Goal: Information Seeking & Learning: Learn about a topic

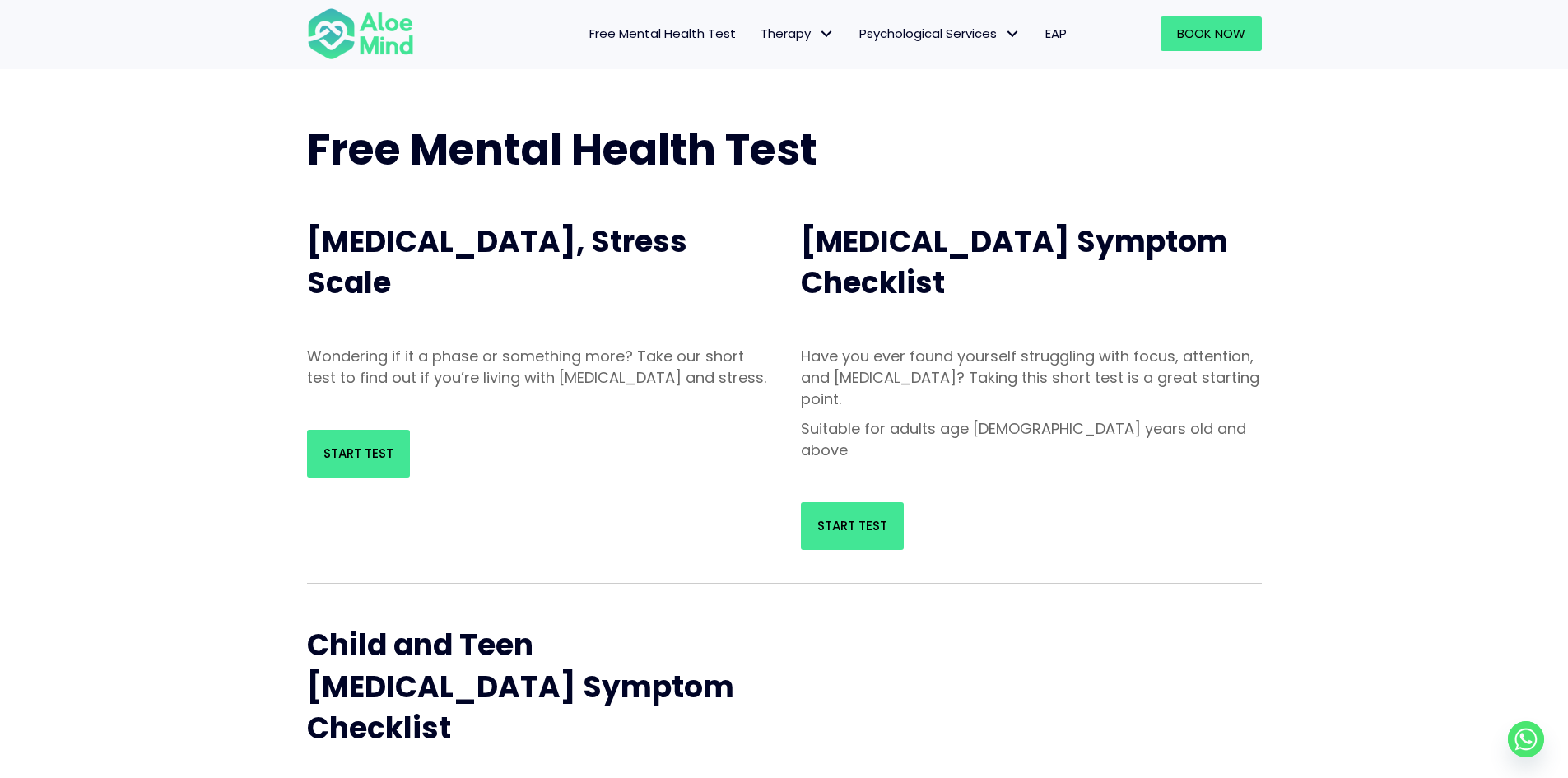
scroll to position [82, 0]
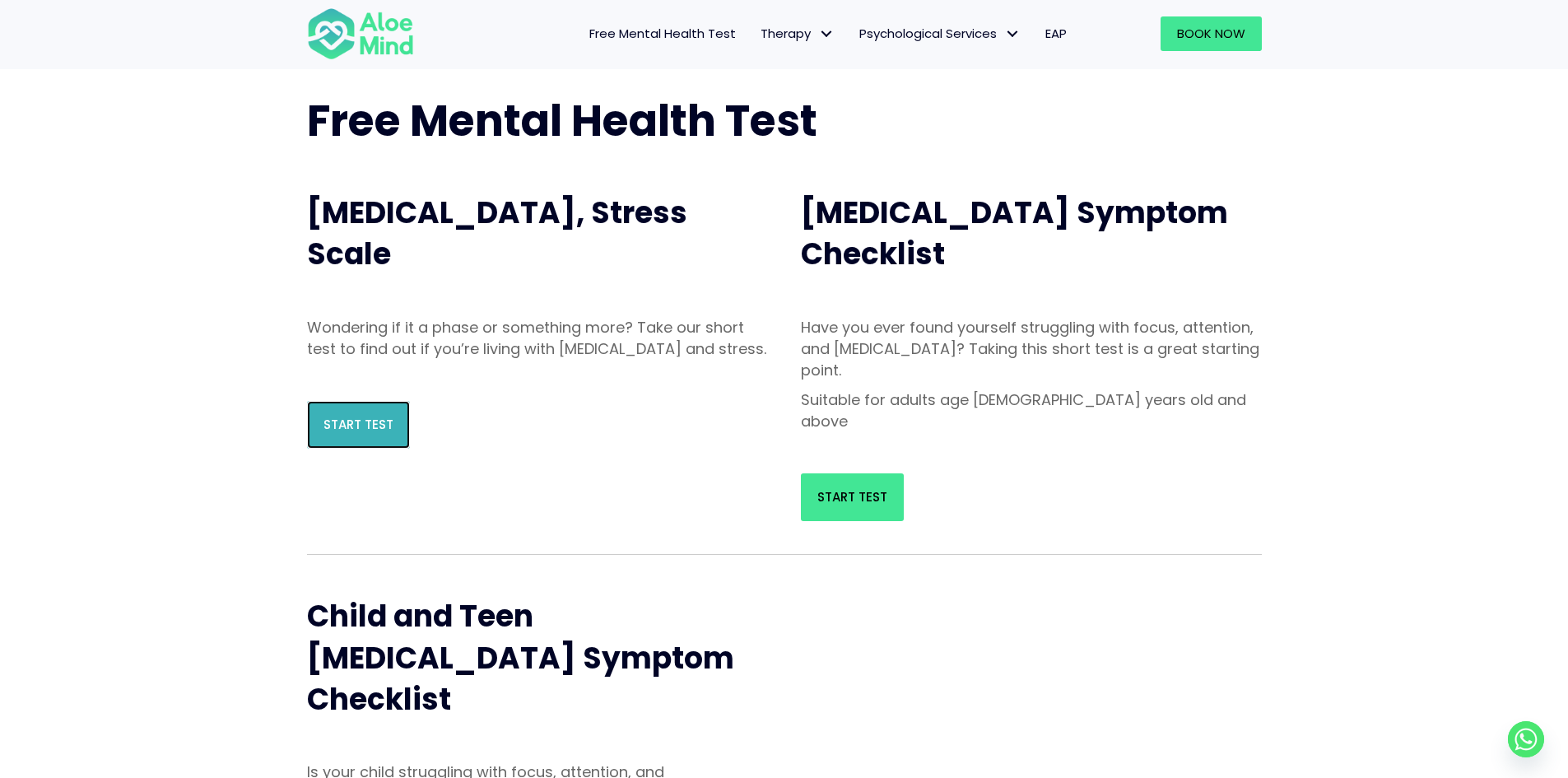
click at [397, 437] on link "Start Test" at bounding box center [359, 425] width 103 height 48
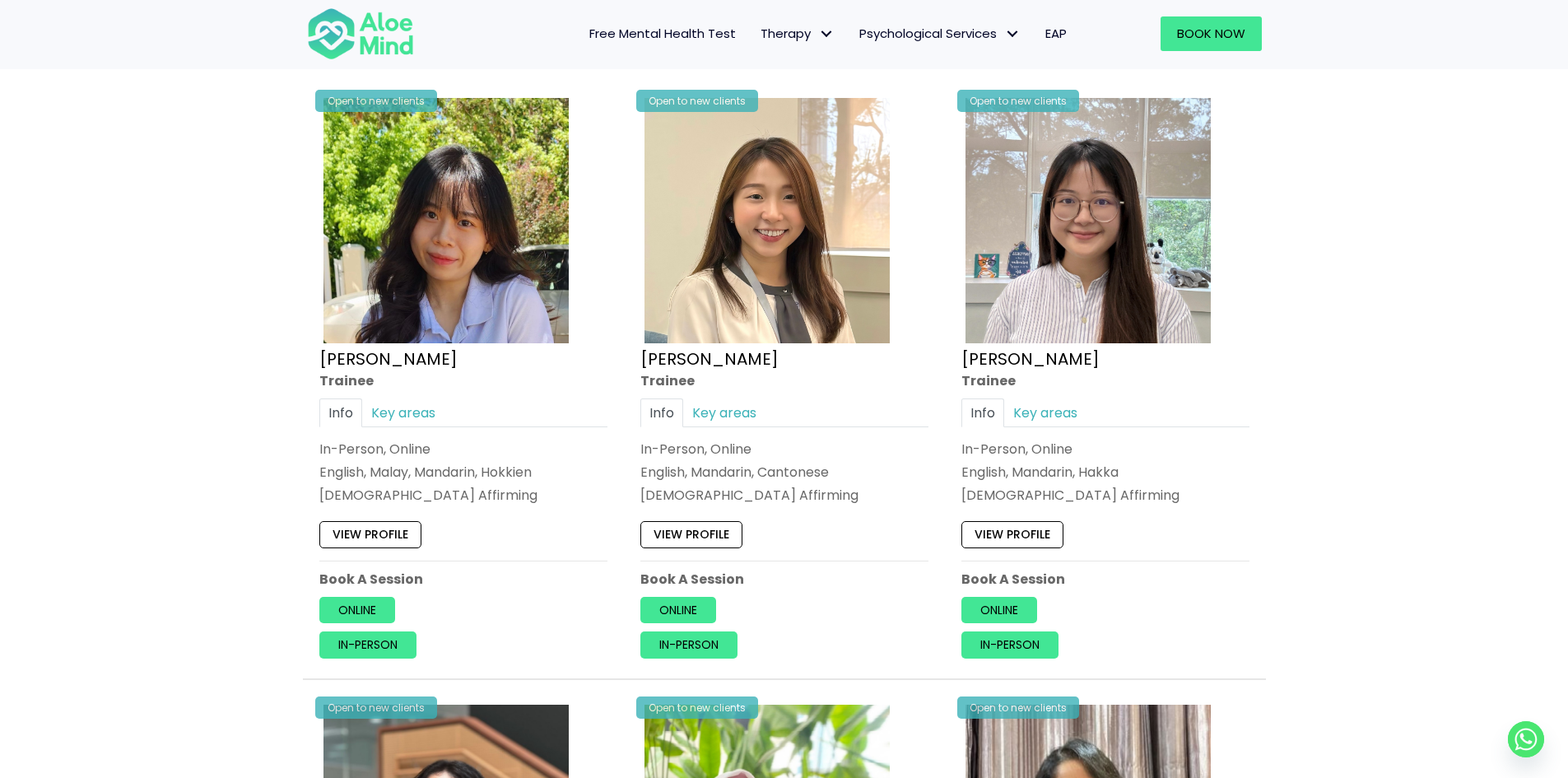
scroll to position [343, 0]
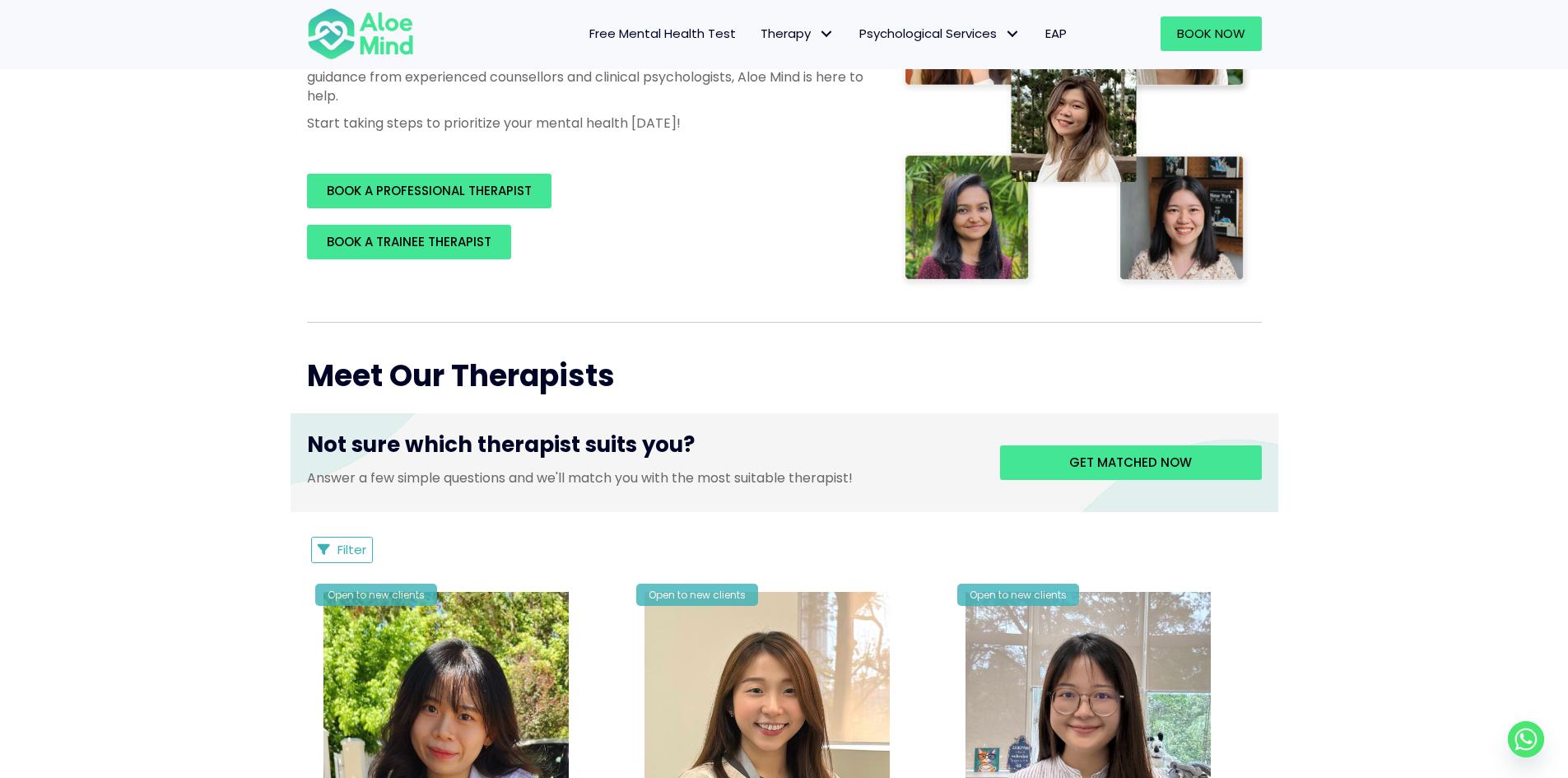
click at [624, 24] on link "Free Mental Health Test" at bounding box center [662, 34] width 171 height 35
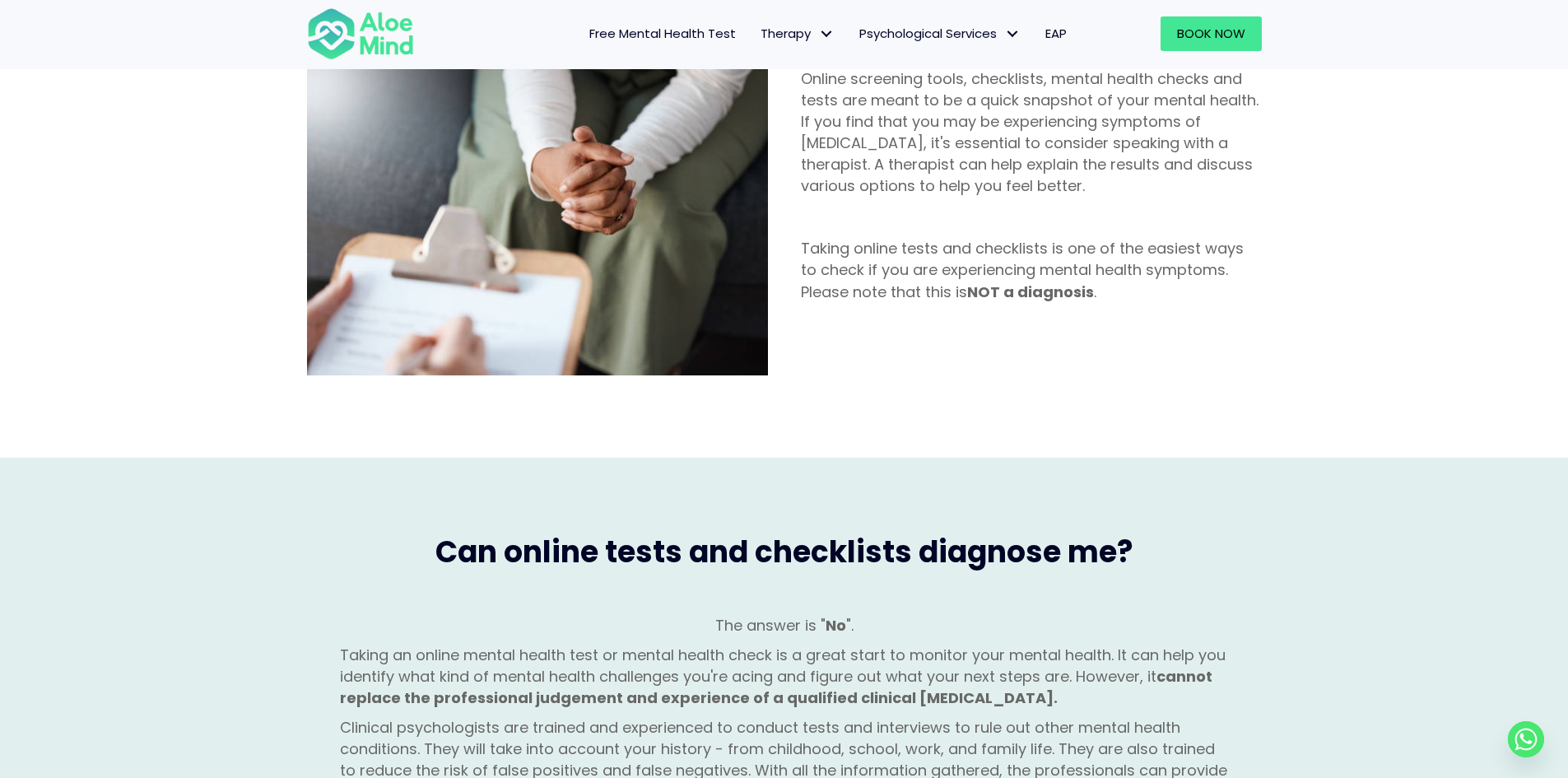
scroll to position [1070, 0]
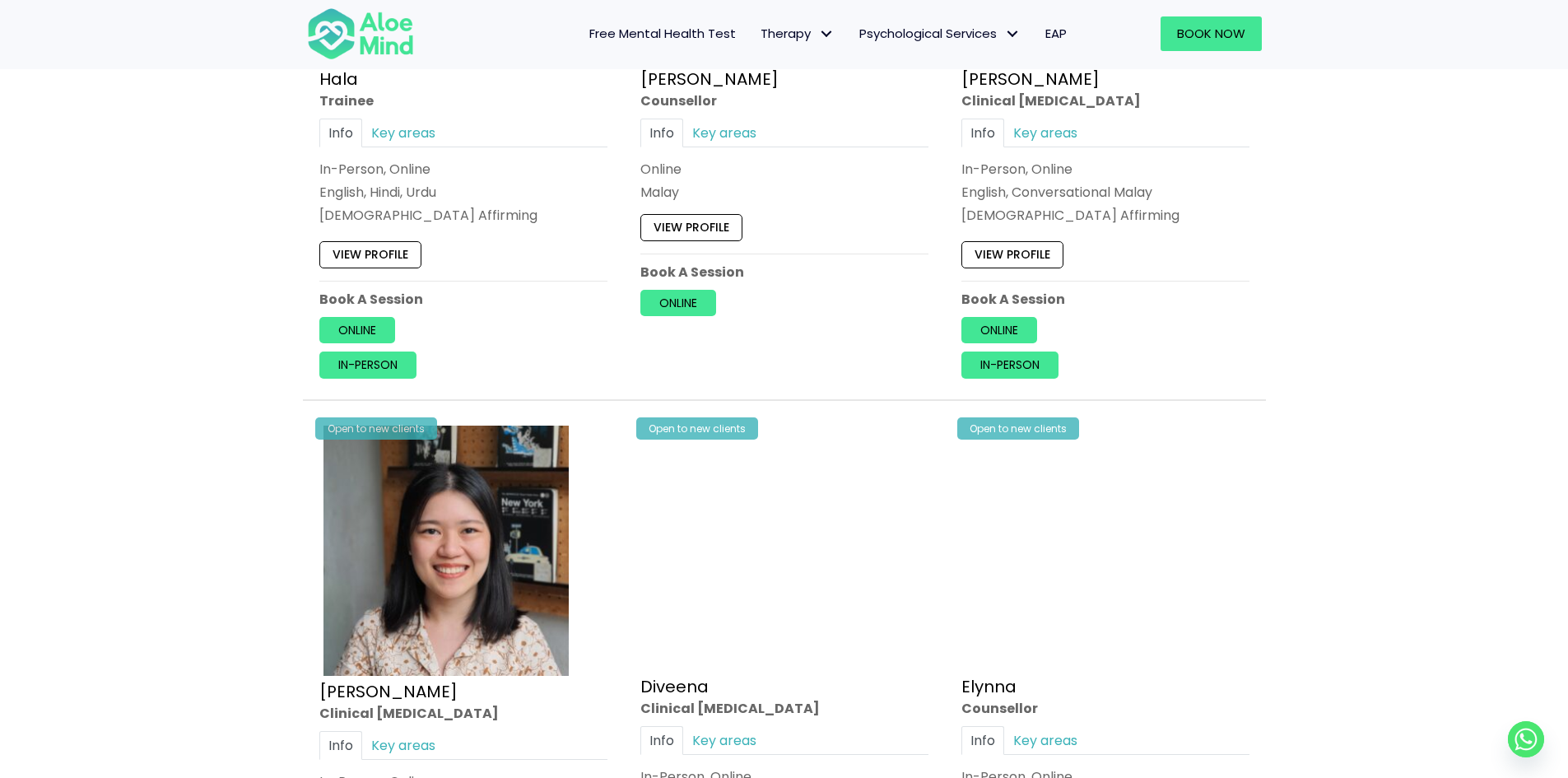
scroll to position [1564, 0]
